Goal: Information Seeking & Learning: Learn about a topic

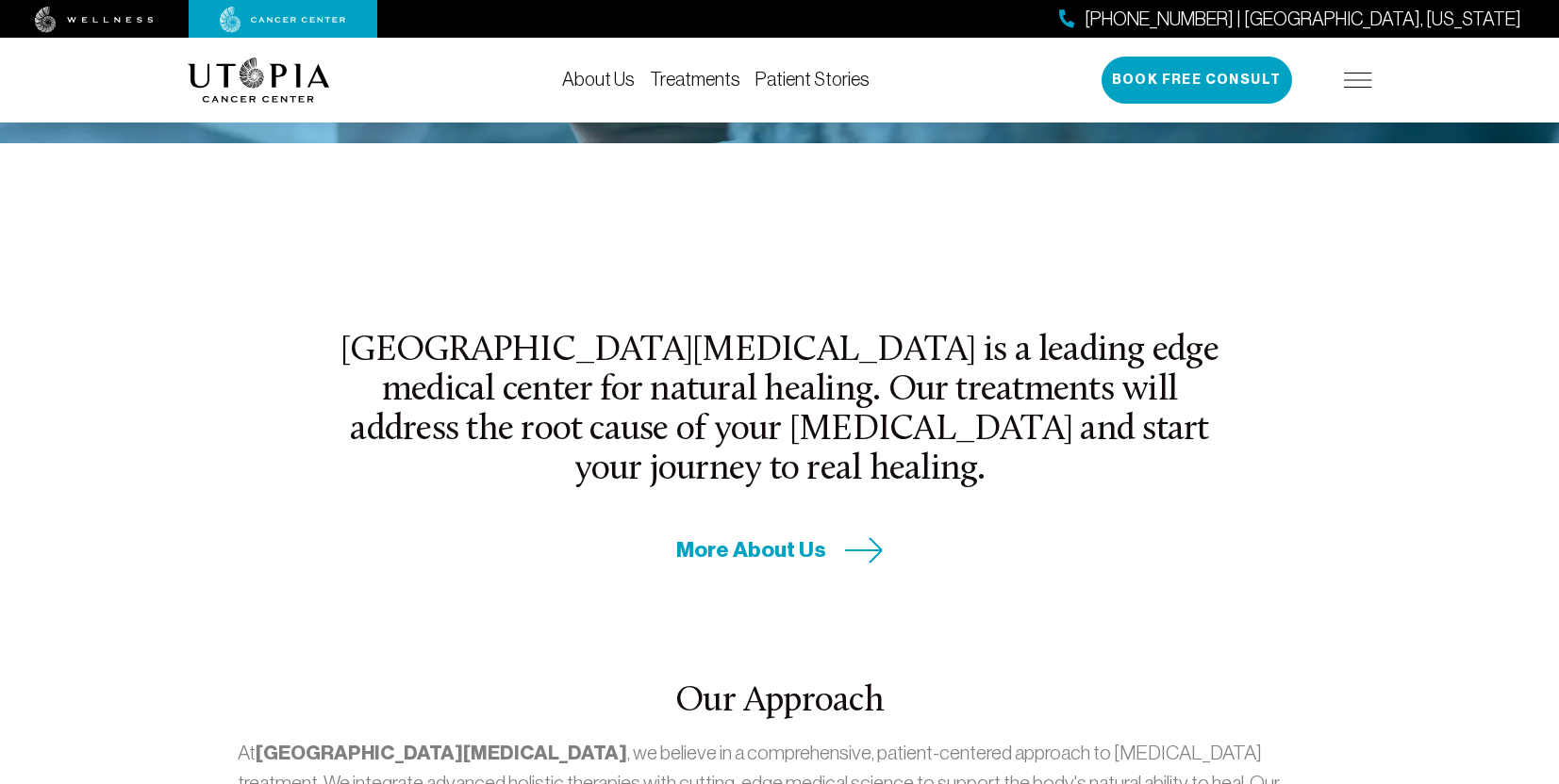
scroll to position [565, 0]
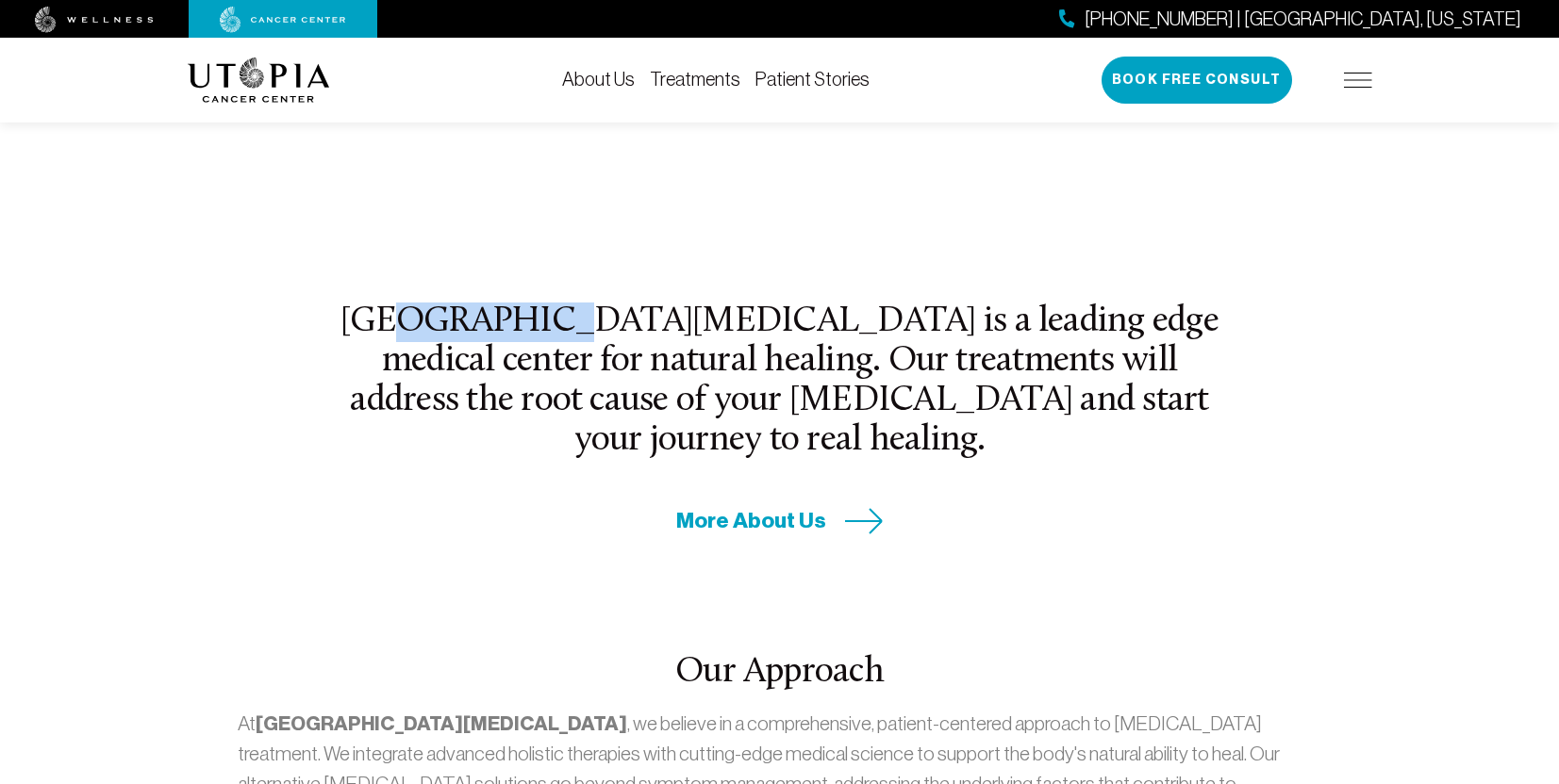
drag, startPoint x: 420, startPoint y: 318, endPoint x: 583, endPoint y: 316, distance: 163.0
click at [574, 316] on h2 "[GEOGRAPHIC_DATA][MEDICAL_DATA] is a leading edge medical center for natural he…" at bounding box center [780, 382] width 882 height 159
click at [434, 314] on h2 "[GEOGRAPHIC_DATA][MEDICAL_DATA] is a leading edge medical center for natural he…" at bounding box center [780, 382] width 882 height 159
click at [357, 328] on h2 "[GEOGRAPHIC_DATA][MEDICAL_DATA] is a leading edge medical center for natural he…" at bounding box center [780, 382] width 882 height 159
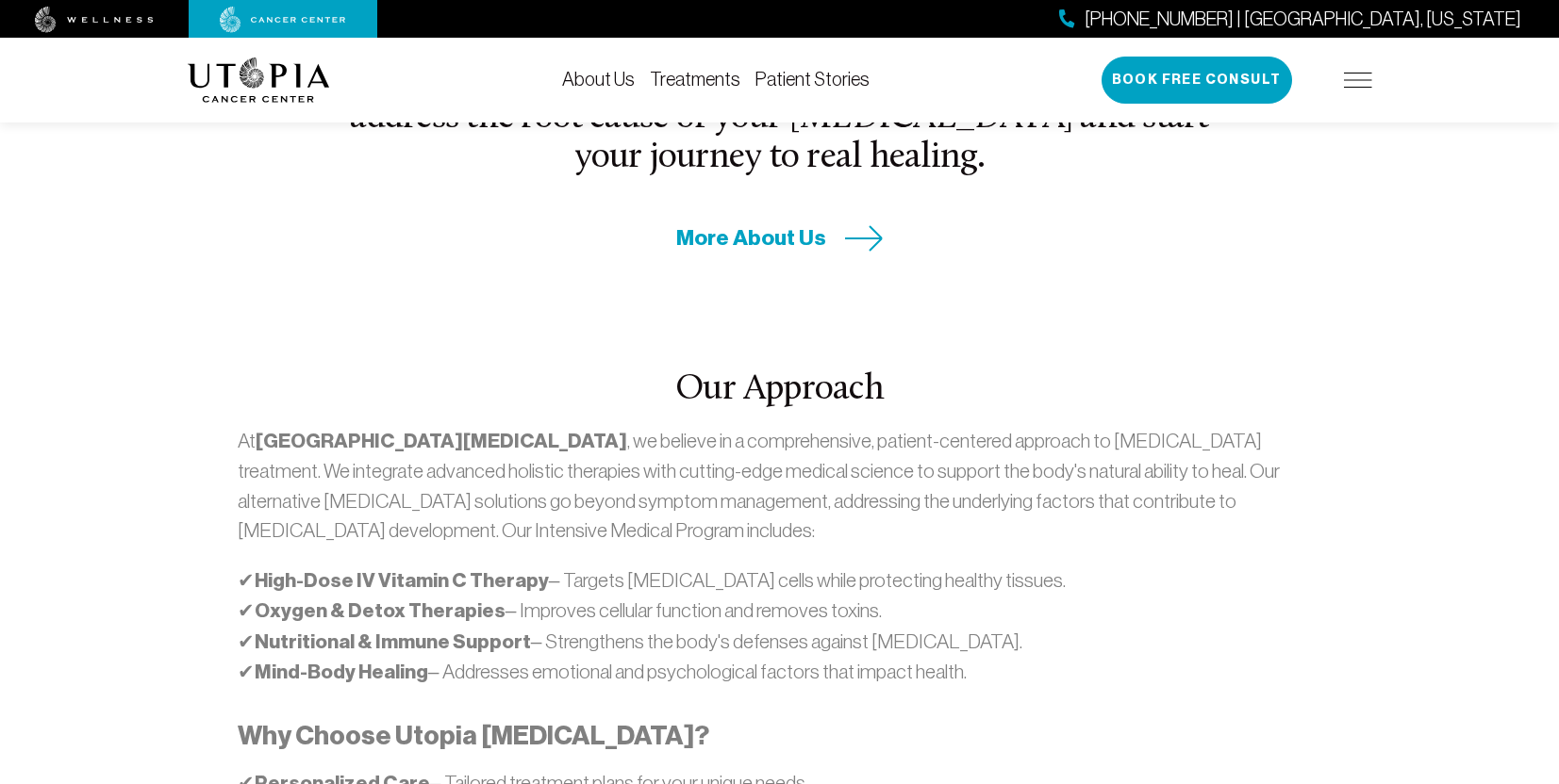
scroll to position [943, 0]
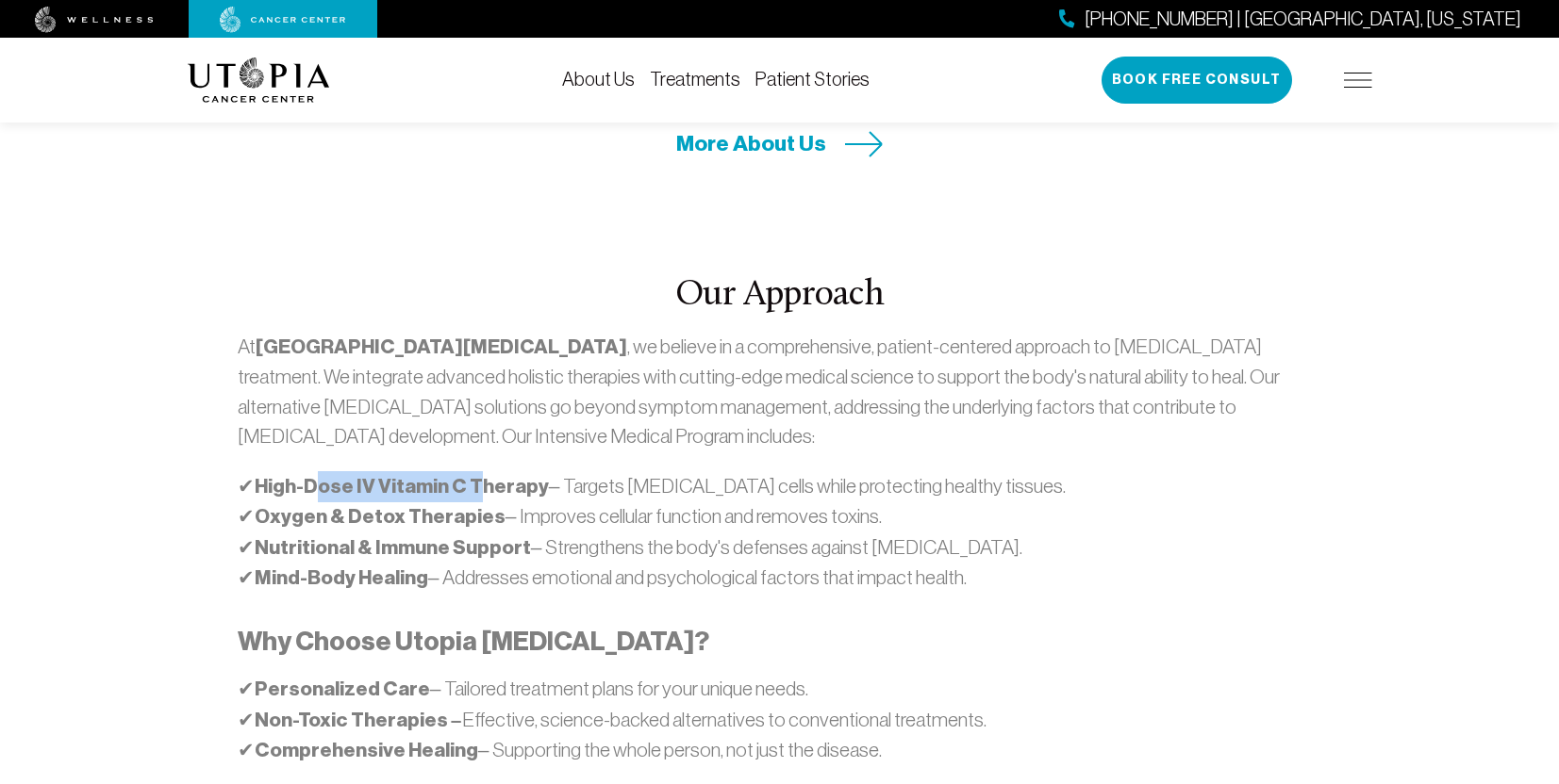
drag, startPoint x: 319, startPoint y: 419, endPoint x: 491, endPoint y: 411, distance: 172.2
click at [473, 474] on strong "High-Dose IV Vitamin C Therapy" at bounding box center [402, 486] width 294 height 25
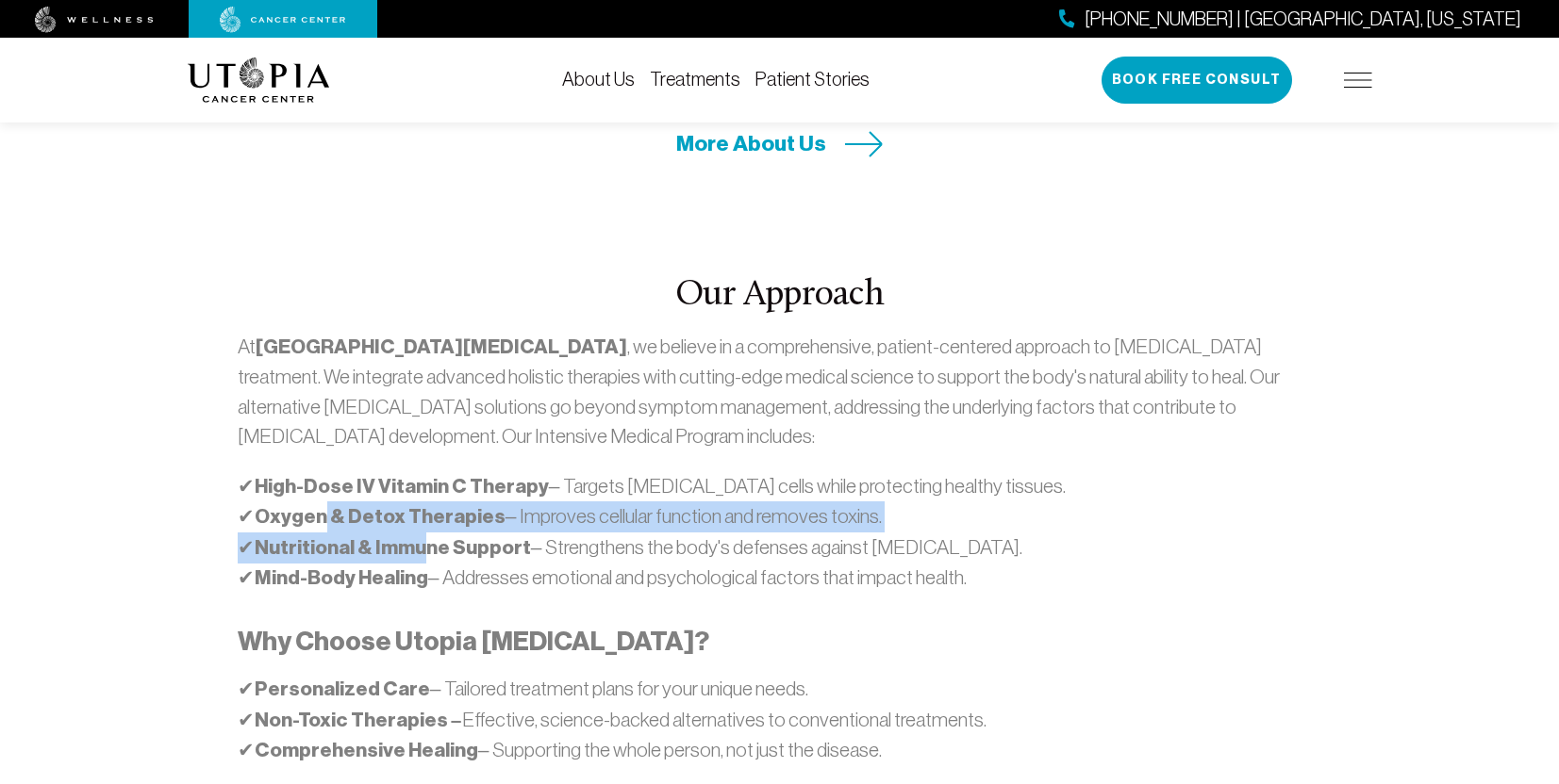
drag, startPoint x: 327, startPoint y: 453, endPoint x: 418, endPoint y: 468, distance: 92.2
click at [418, 471] on p "✔ High-Dose IV Vitamin C Therapy – Targets [MEDICAL_DATA] cells while protectin…" at bounding box center [780, 532] width 1083 height 123
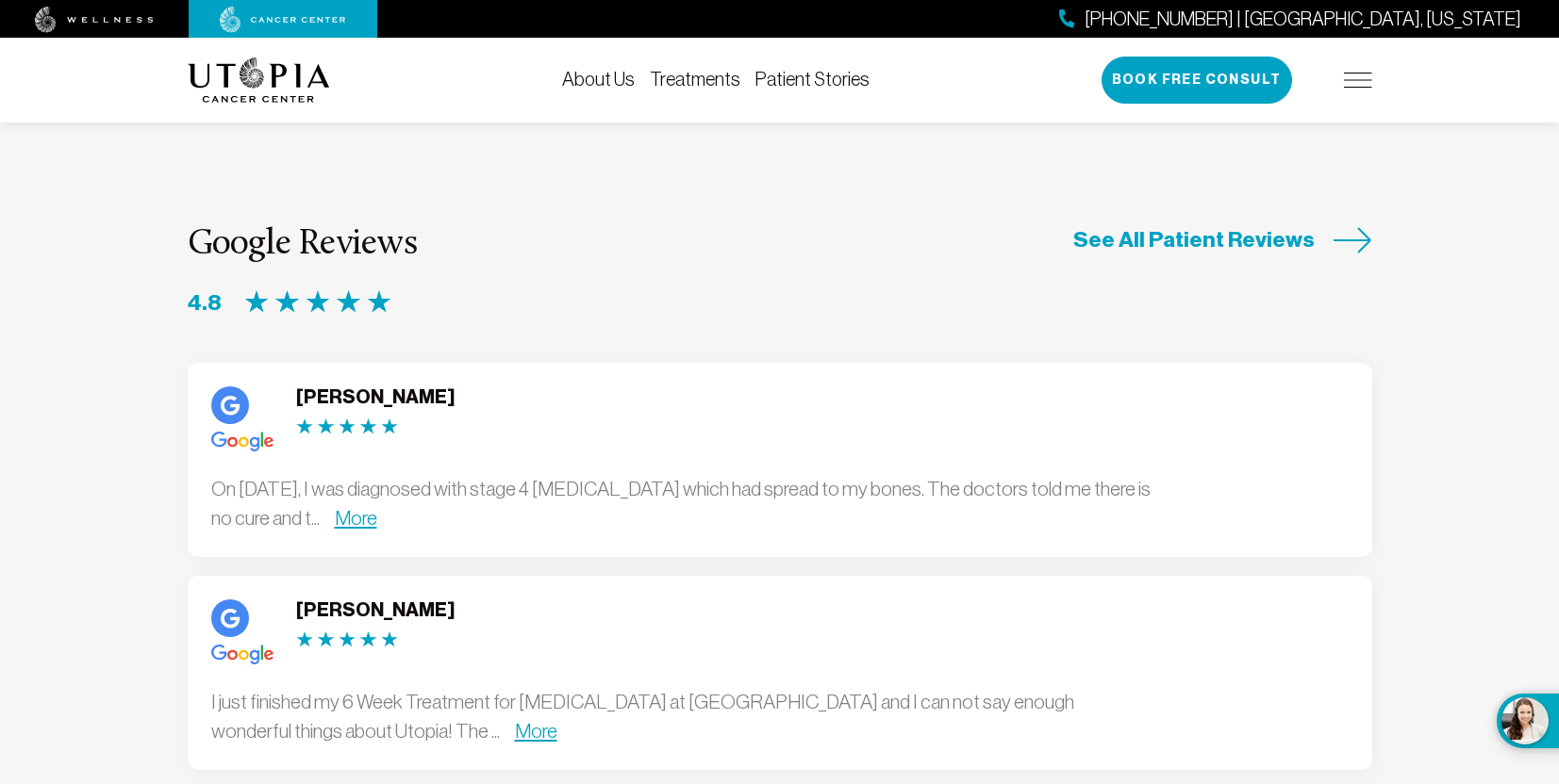
scroll to position [4902, 0]
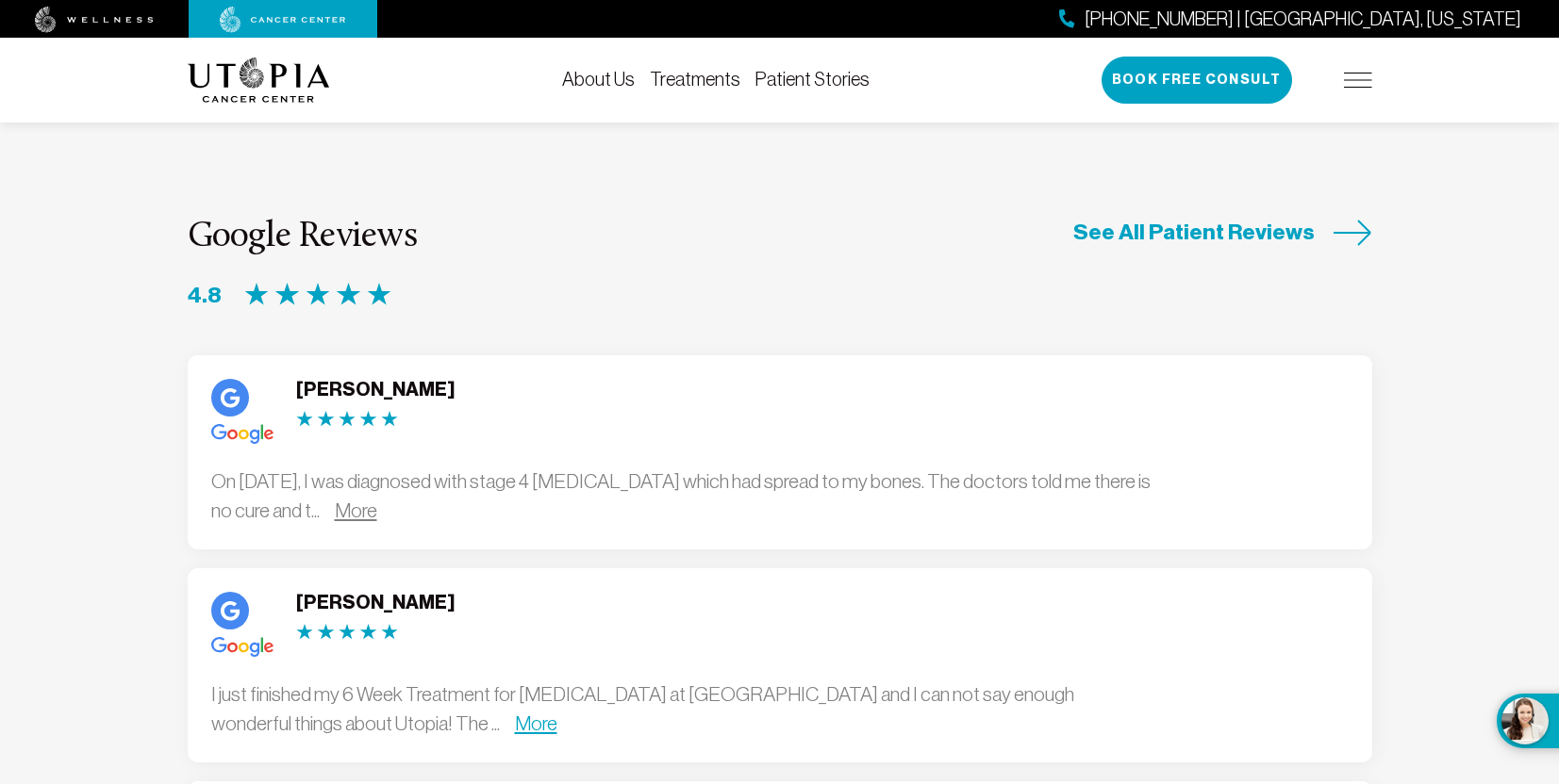
click at [378, 499] on link "More" at bounding box center [356, 510] width 42 height 22
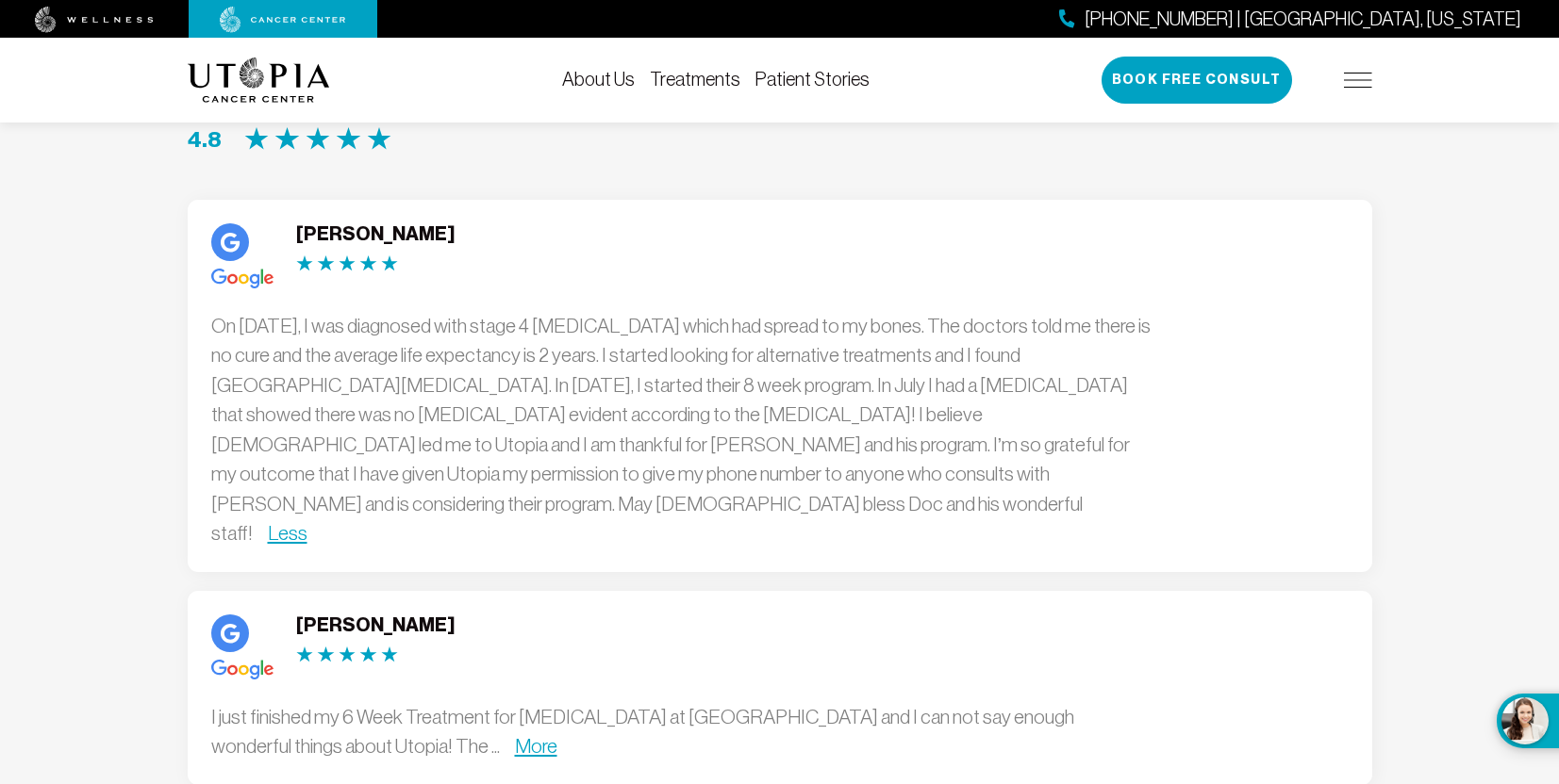
scroll to position [5090, 0]
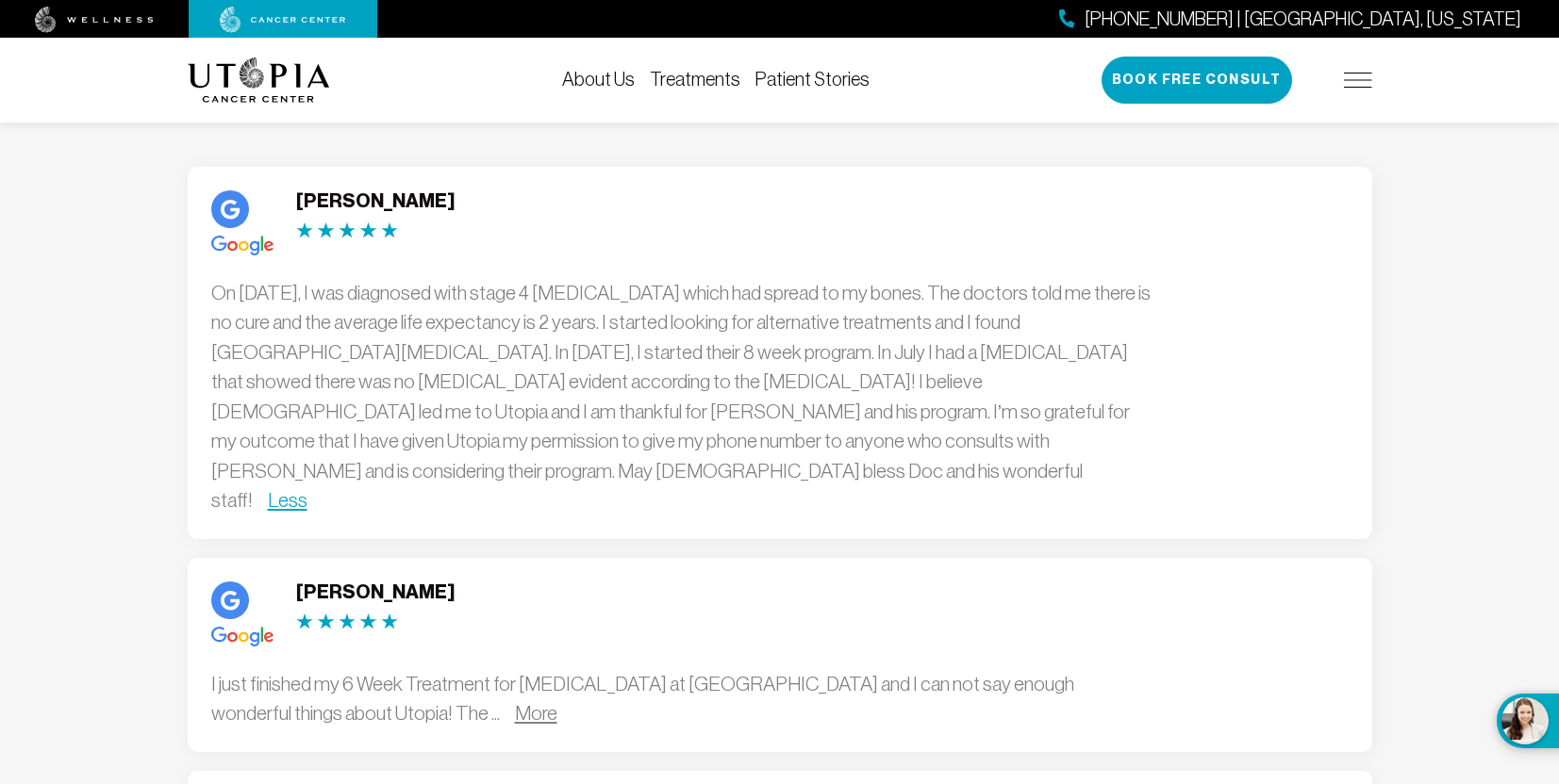
click at [515, 702] on link "More" at bounding box center [536, 713] width 42 height 22
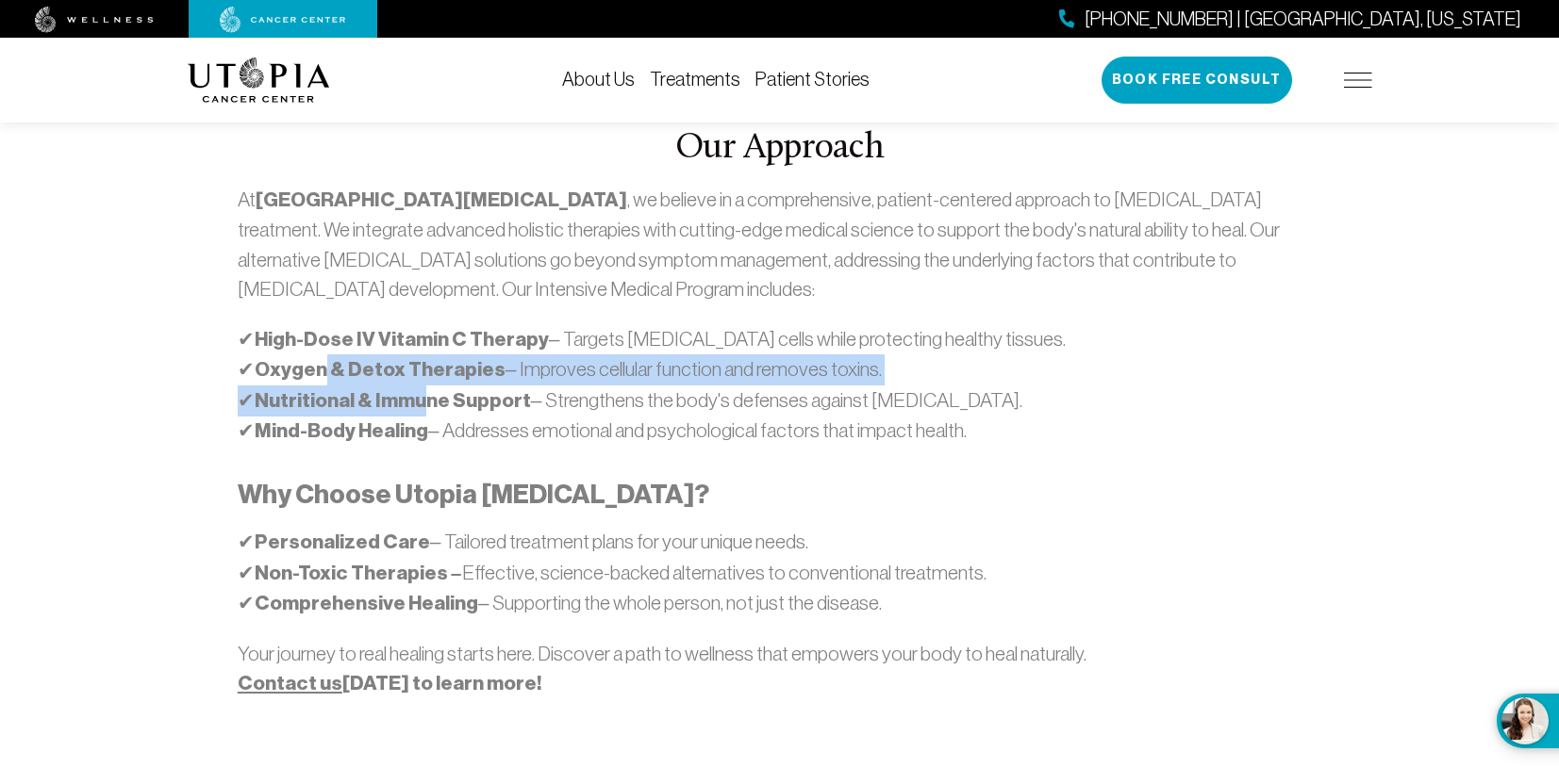
scroll to position [848, 0]
